Goal: Transaction & Acquisition: Subscribe to service/newsletter

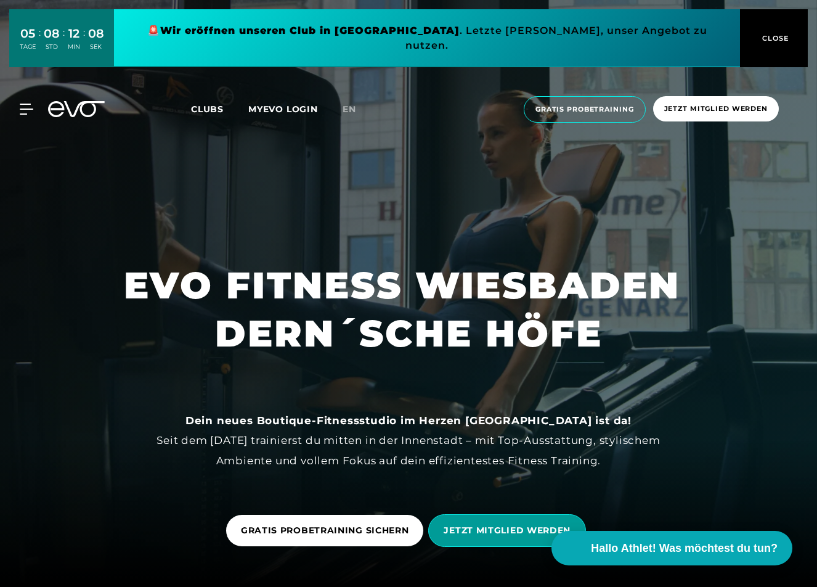
click at [460, 532] on span "JETZT MITGLIED WERDEN" at bounding box center [507, 530] width 127 height 13
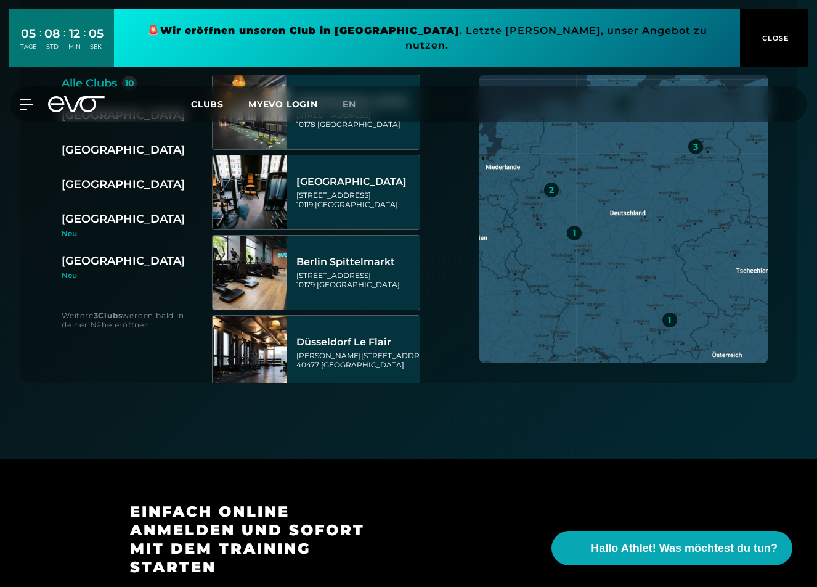
scroll to position [354, 0]
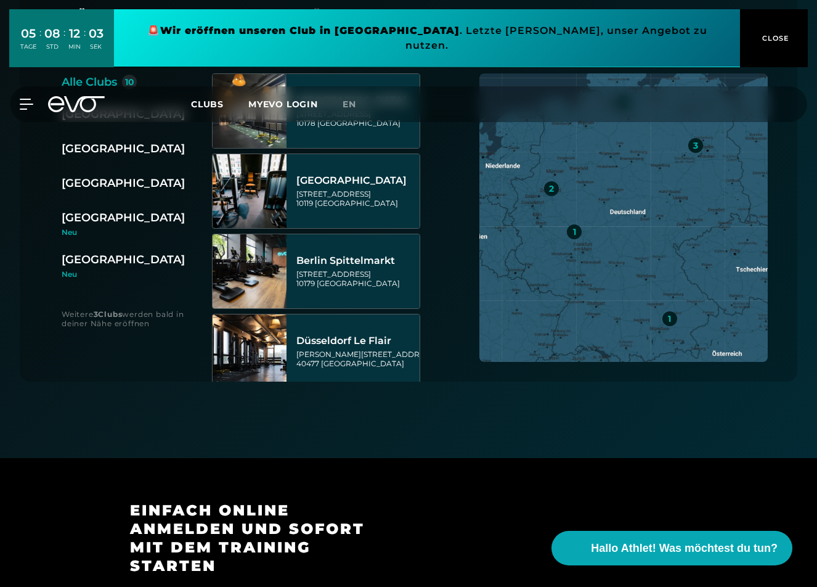
click at [93, 261] on div "[GEOGRAPHIC_DATA]" at bounding box center [123, 259] width 123 height 17
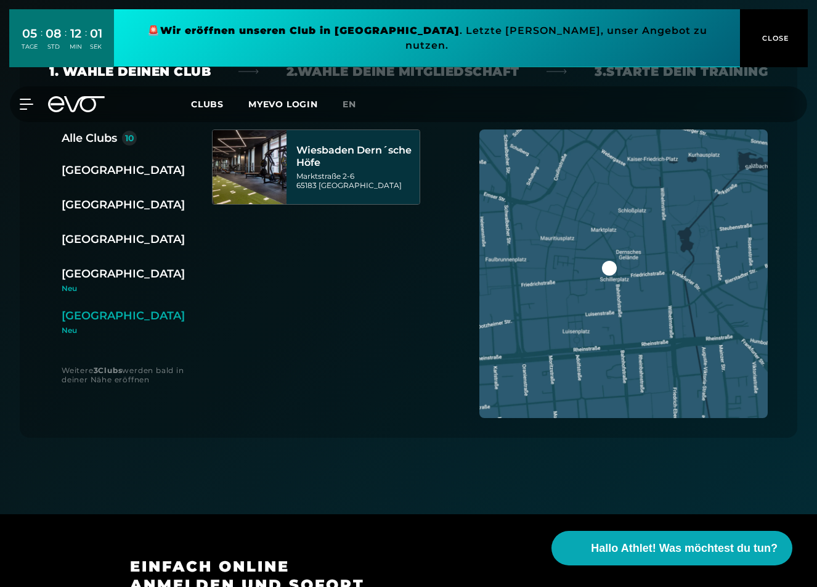
scroll to position [281, 1]
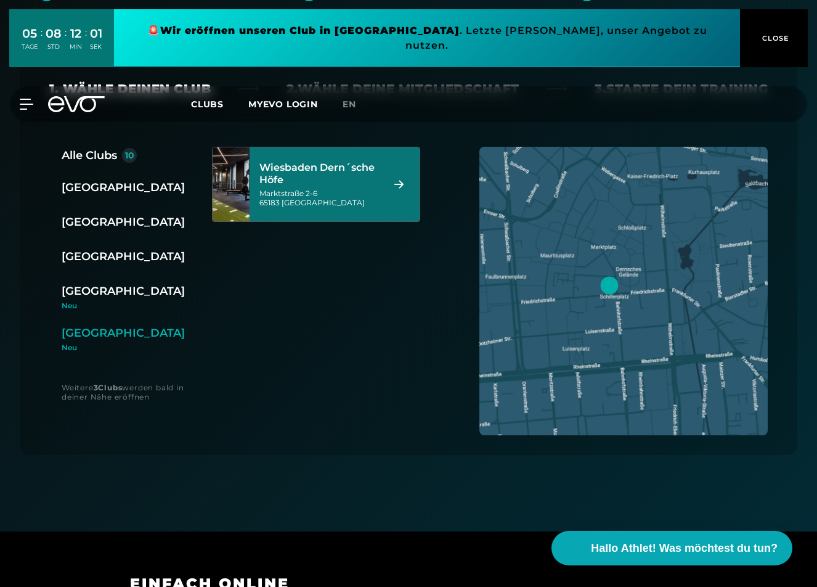
click at [331, 184] on div "Wiesbaden Dern´sche Höfe" at bounding box center [319, 173] width 121 height 25
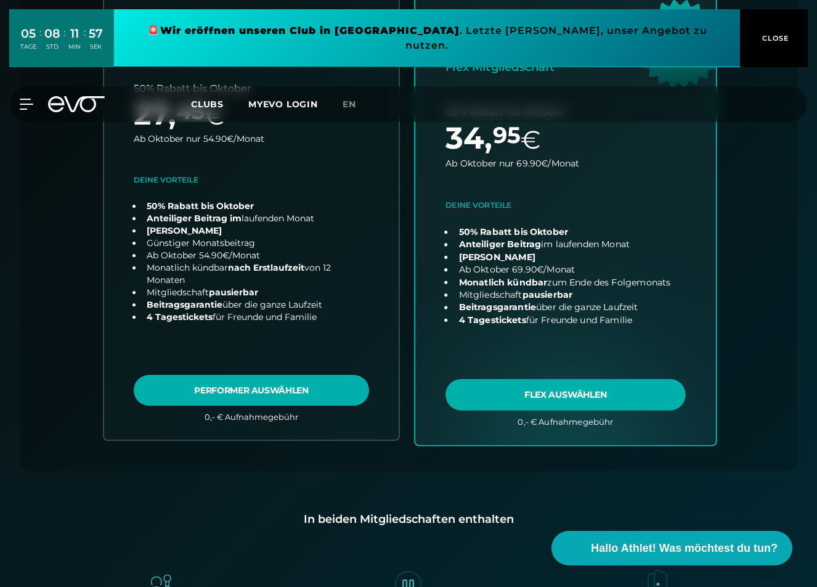
scroll to position [467, 0]
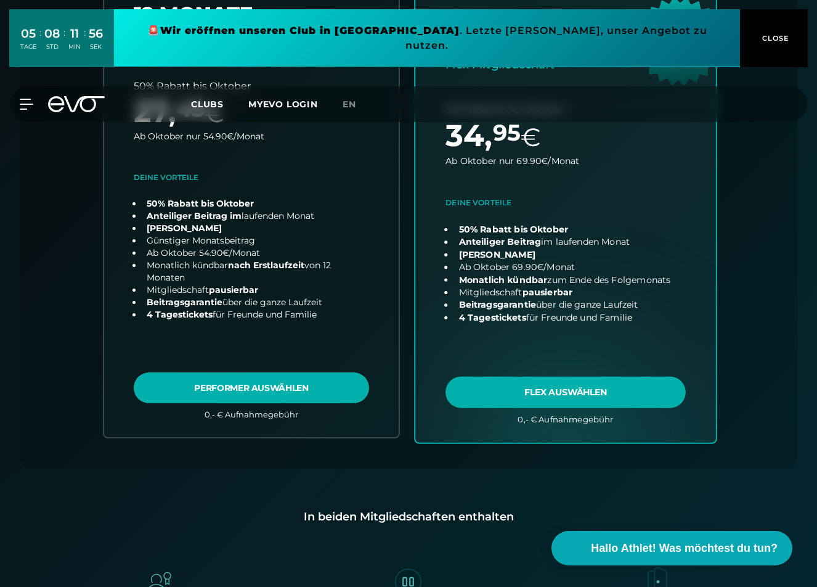
click at [598, 388] on link "choose plan" at bounding box center [565, 199] width 301 height 485
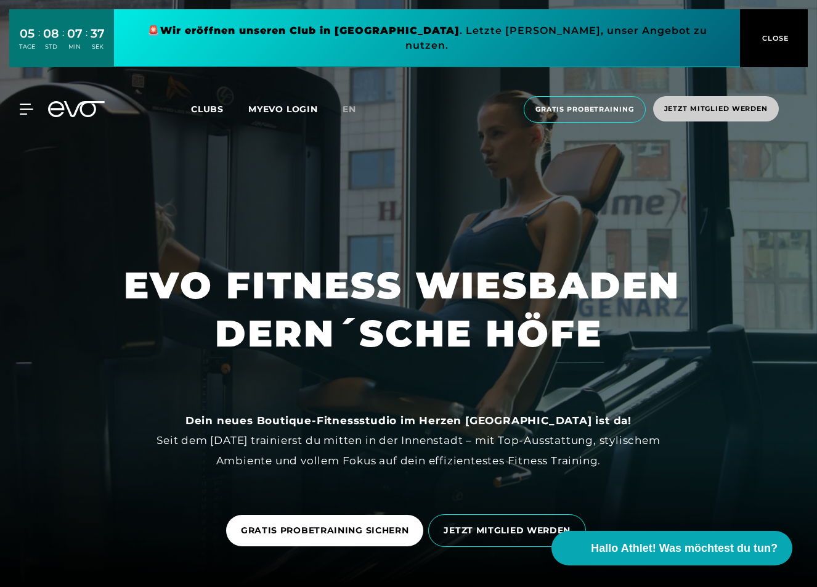
click at [710, 104] on span "Jetzt Mitglied werden" at bounding box center [716, 109] width 104 height 10
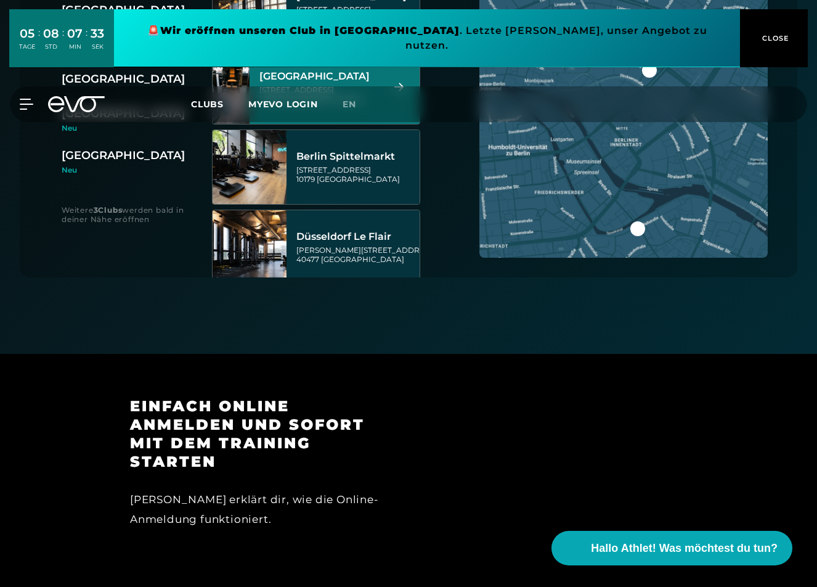
scroll to position [452, 0]
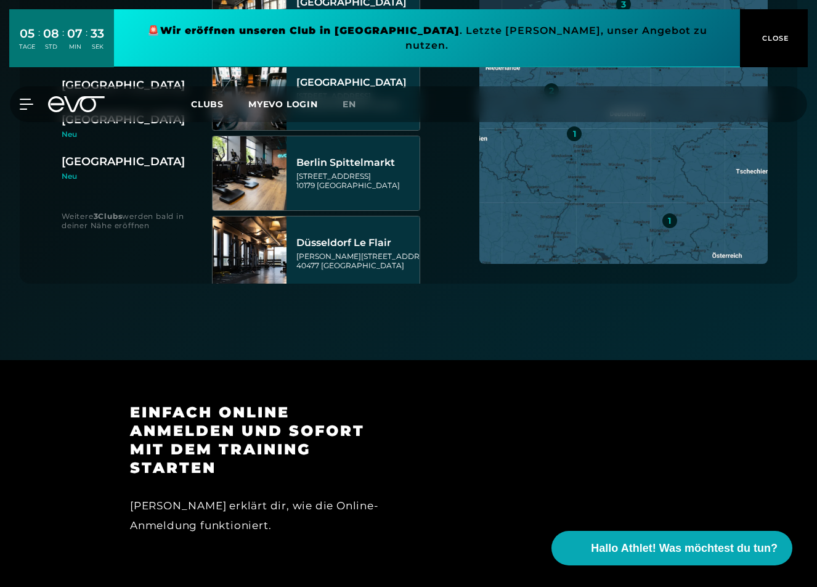
click at [112, 166] on div "[GEOGRAPHIC_DATA]" at bounding box center [123, 161] width 123 height 17
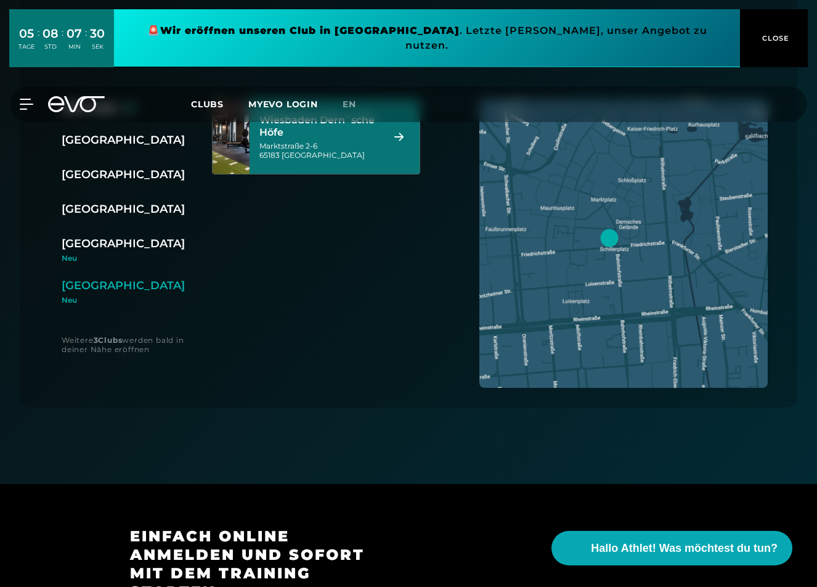
click at [368, 123] on div "Wiesbaden Dern´sche Höfe" at bounding box center [319, 126] width 121 height 25
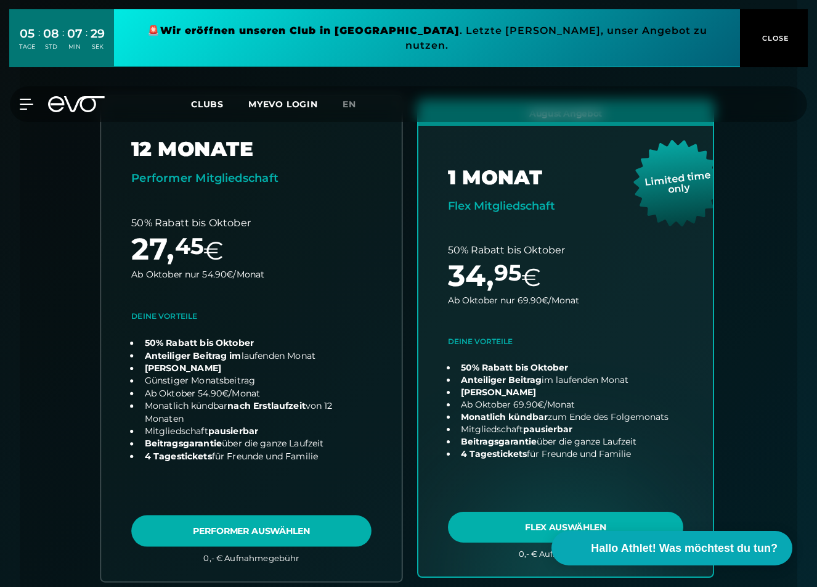
scroll to position [322, 0]
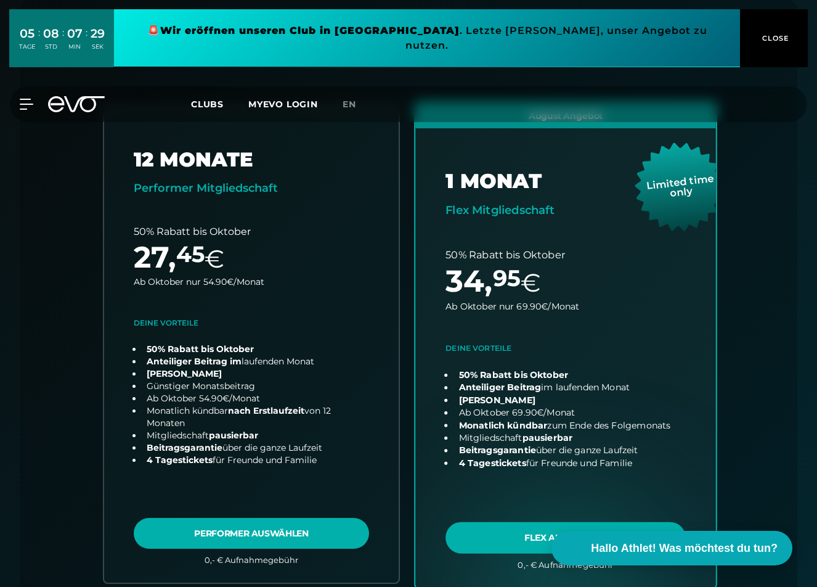
click at [525, 399] on link "choose plan" at bounding box center [565, 344] width 301 height 485
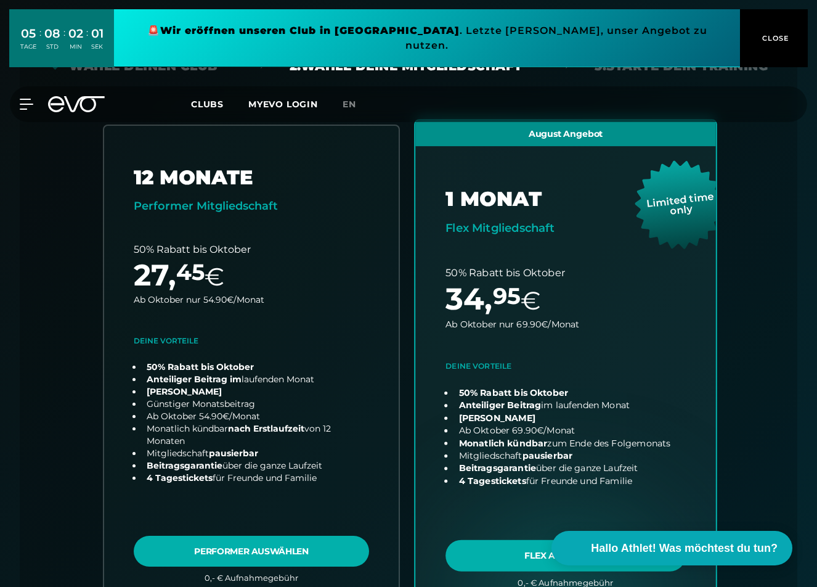
scroll to position [606, 0]
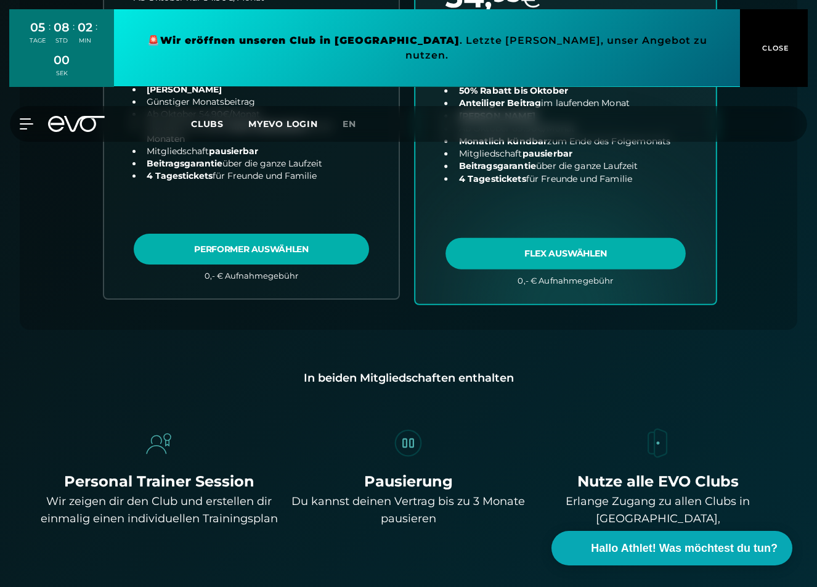
click at [564, 251] on link "choose plan" at bounding box center [565, 60] width 301 height 485
